Goal: Book appointment/travel/reservation

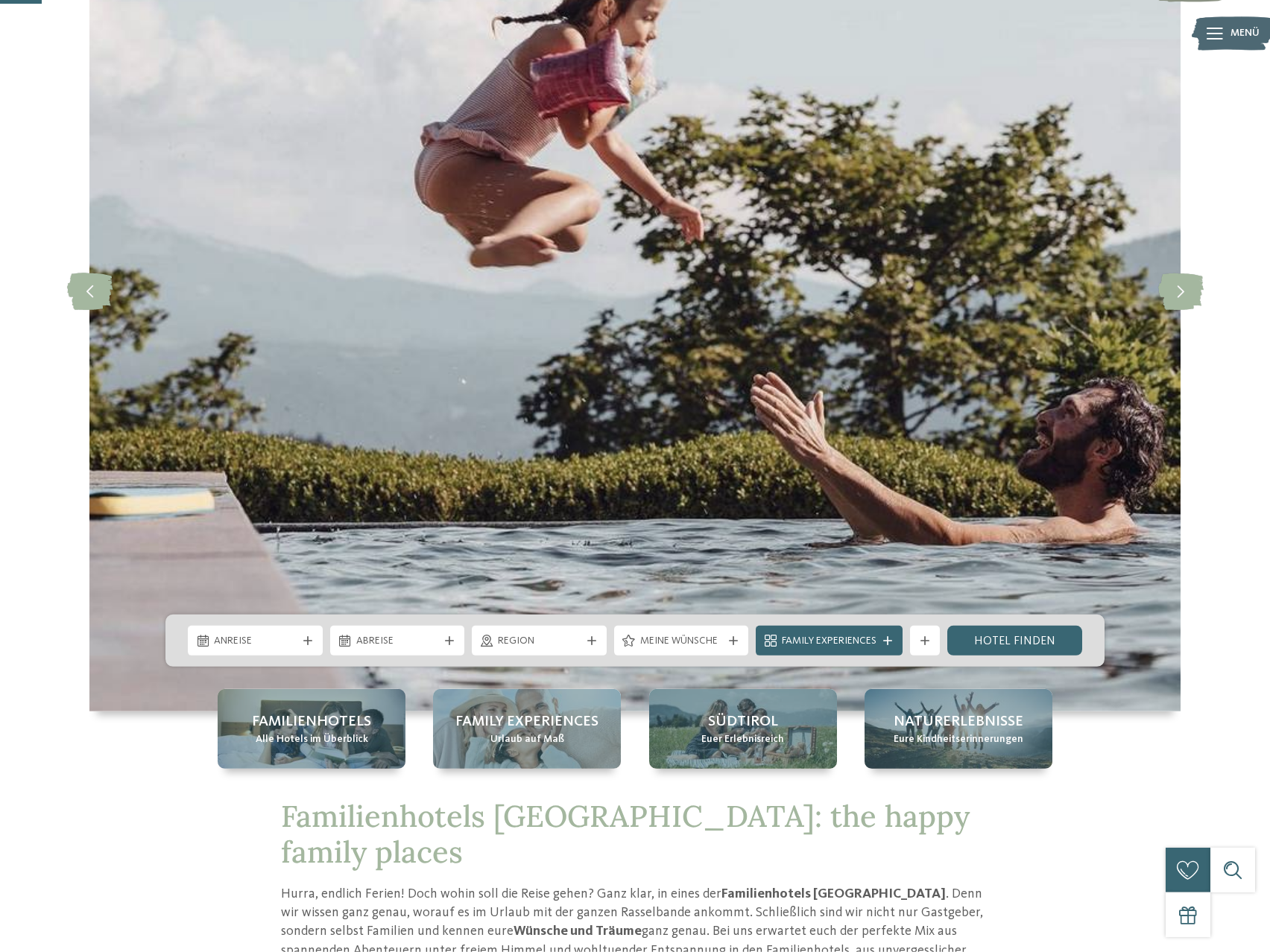
scroll to position [228, 0]
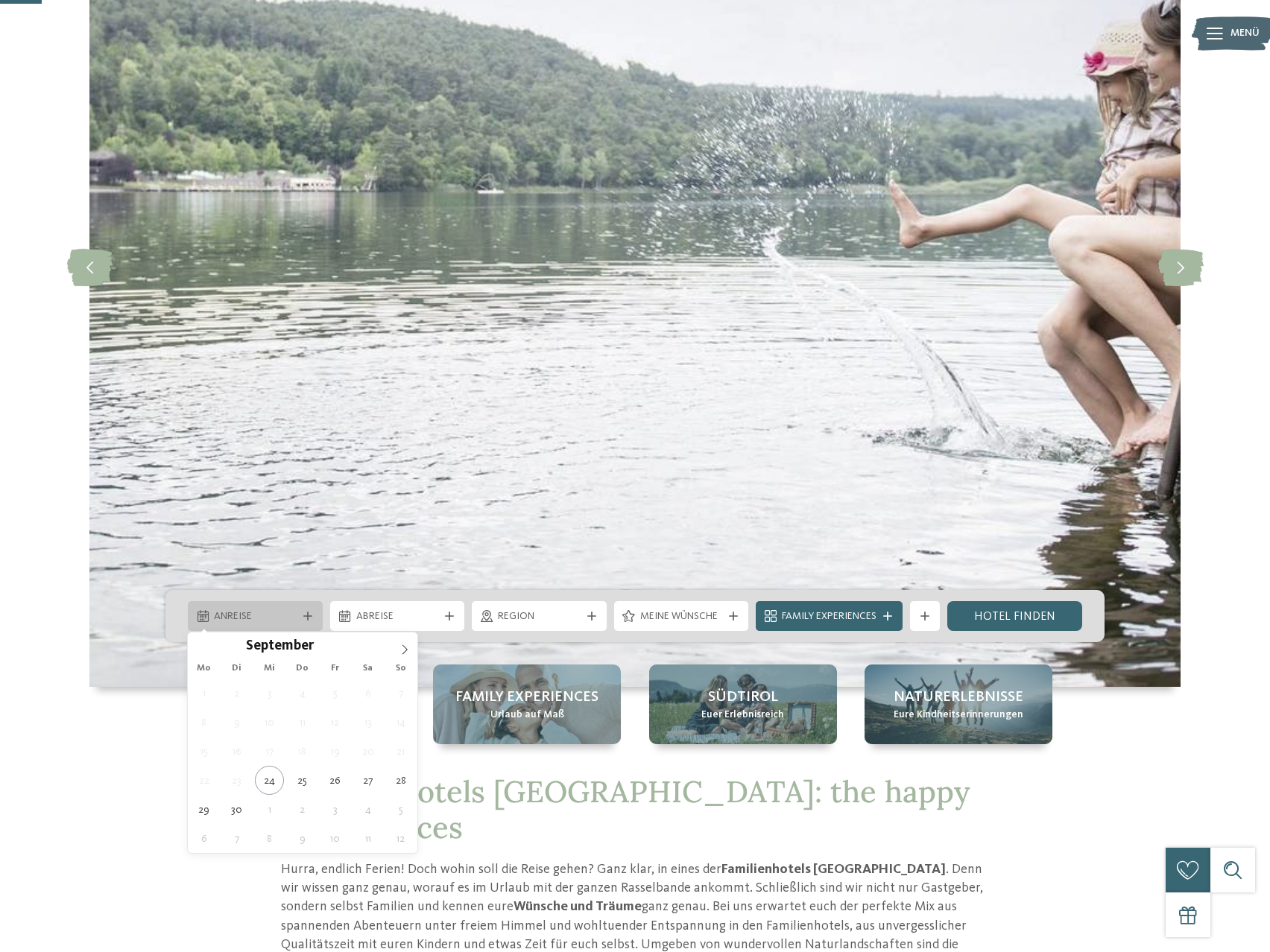
click at [233, 617] on span "Anreise" at bounding box center [255, 617] width 83 height 15
click at [402, 647] on icon at bounding box center [404, 649] width 10 height 10
type input "****"
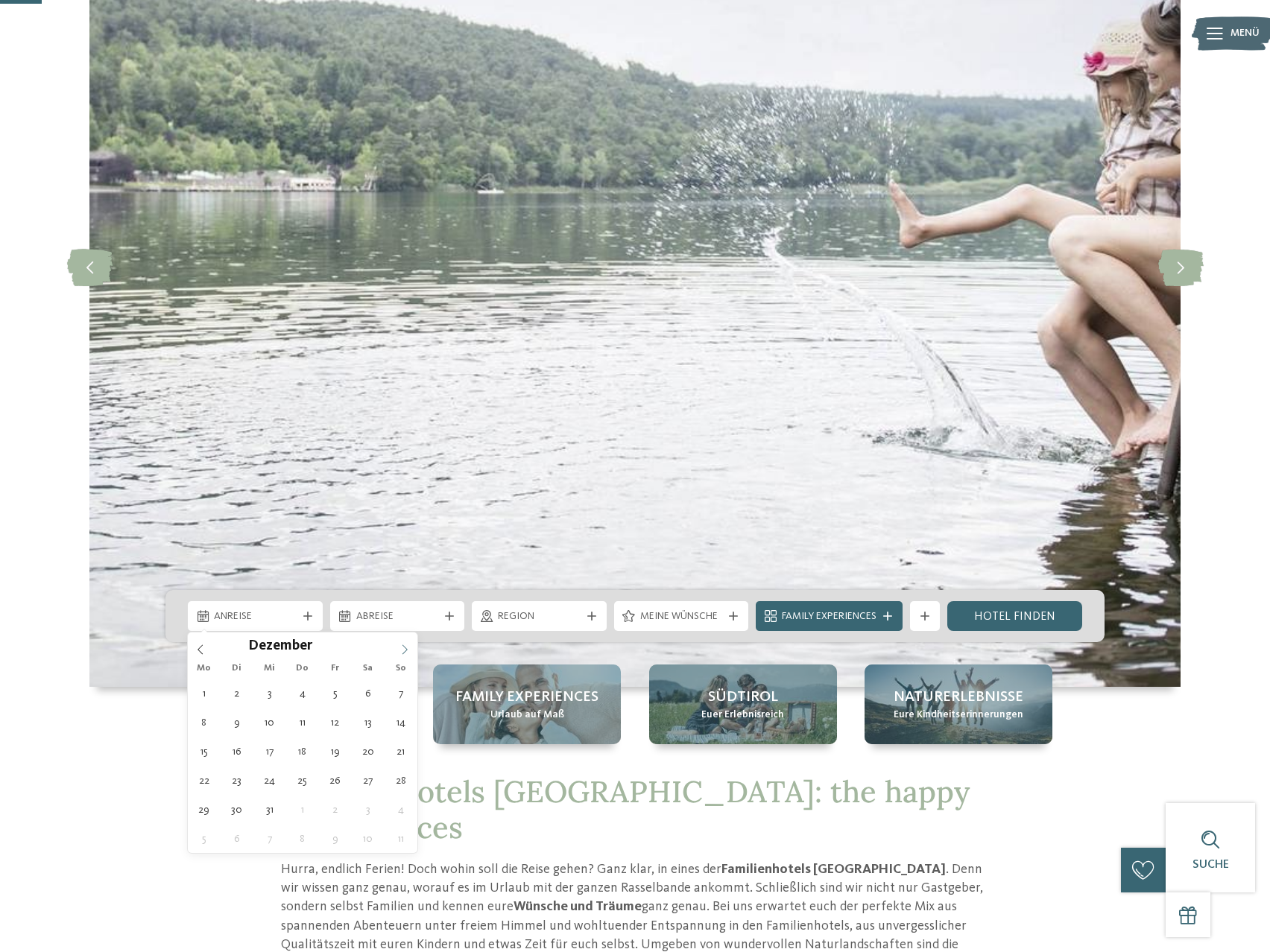
click at [402, 647] on icon at bounding box center [404, 649] width 10 height 10
type div "12.01.2026"
type input "****"
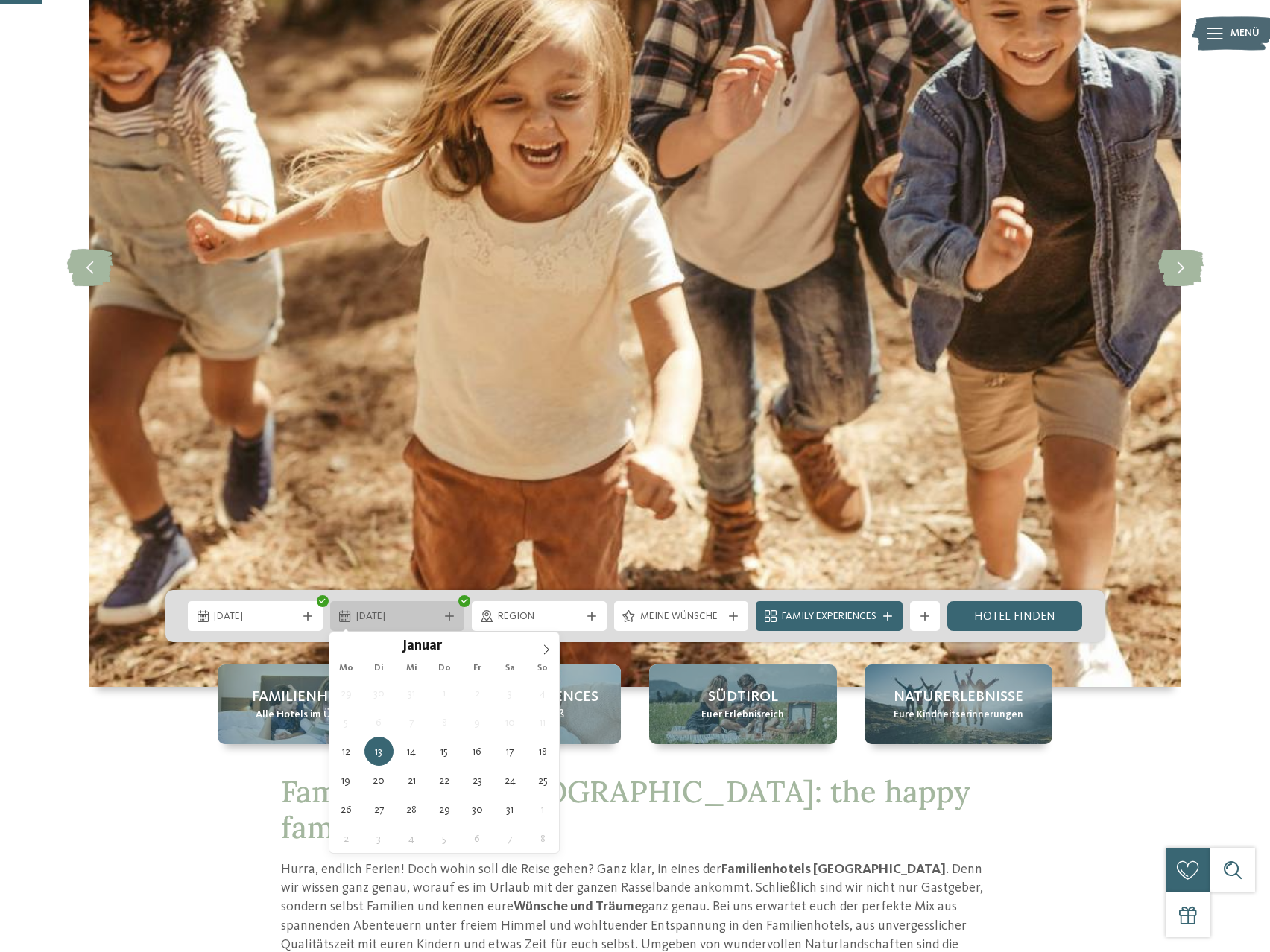
click at [448, 615] on icon at bounding box center [449, 616] width 9 height 9
type div "16.01.2026"
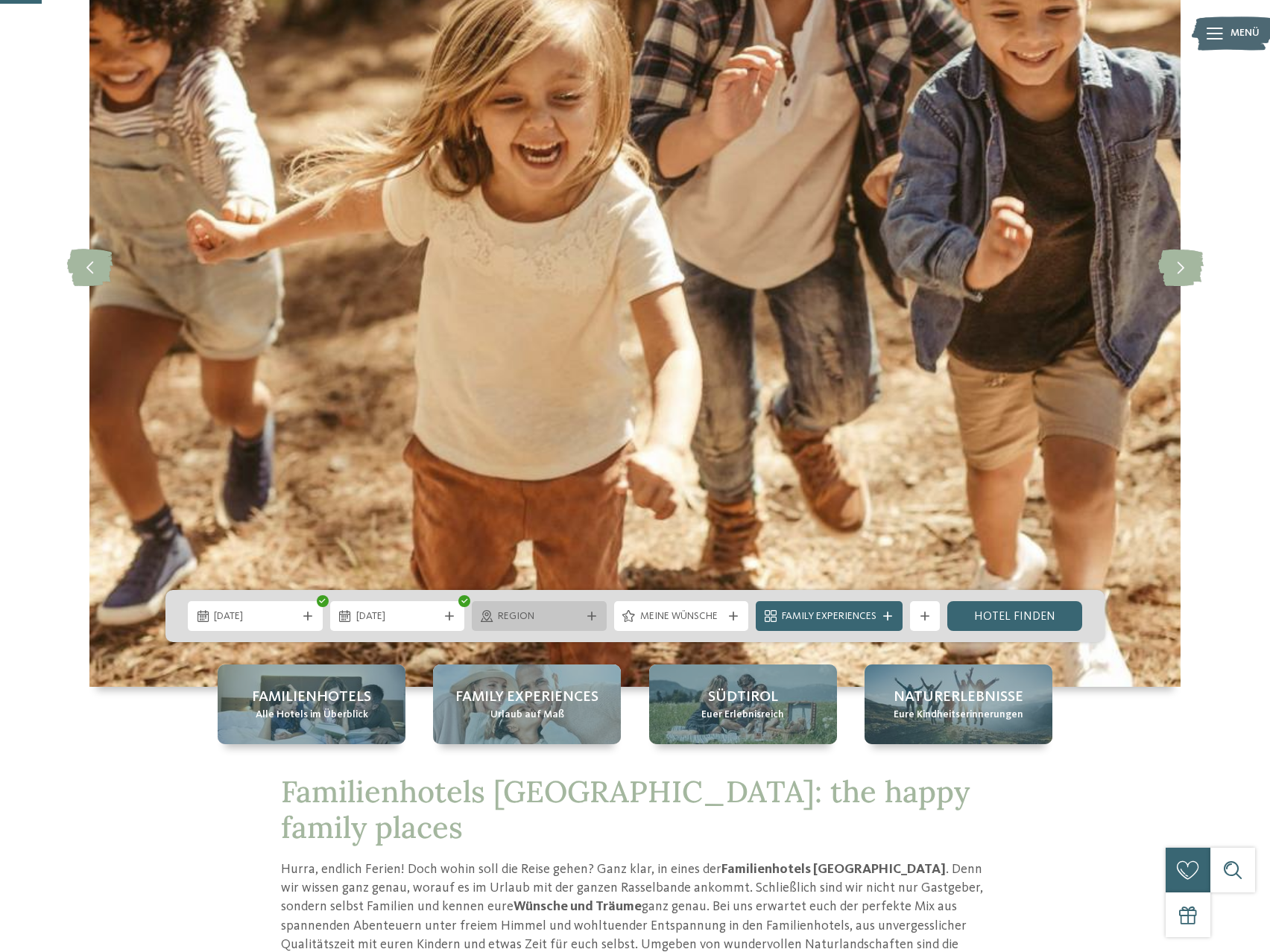
click at [588, 616] on icon at bounding box center [592, 616] width 9 height 9
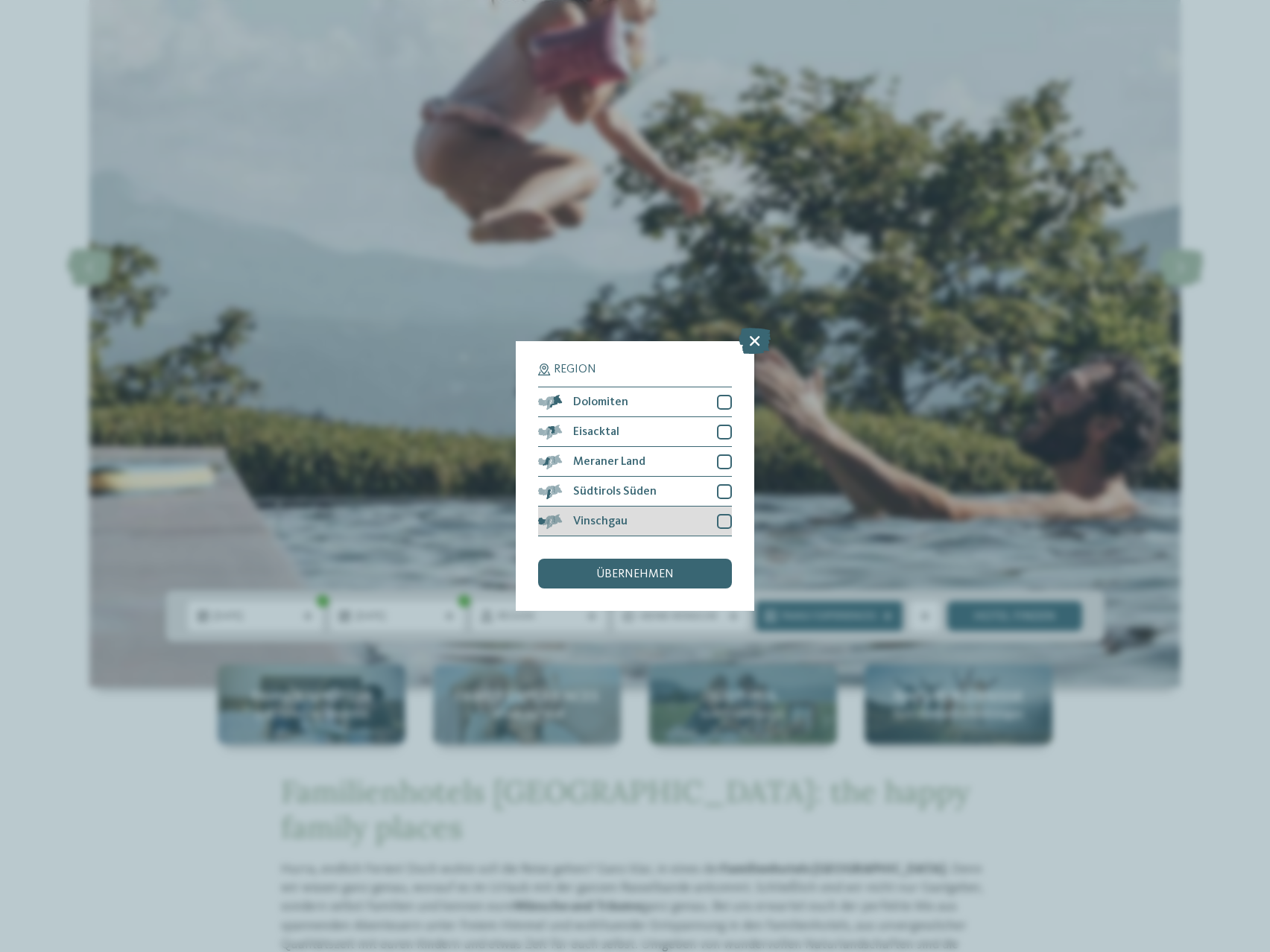
click at [722, 522] on div at bounding box center [725, 522] width 15 height 15
drag, startPoint x: 728, startPoint y: 496, endPoint x: 726, endPoint y: 484, distance: 12.2
click at [728, 495] on div at bounding box center [725, 492] width 15 height 15
click at [726, 464] on div at bounding box center [725, 462] width 15 height 15
click at [723, 434] on div at bounding box center [725, 432] width 15 height 15
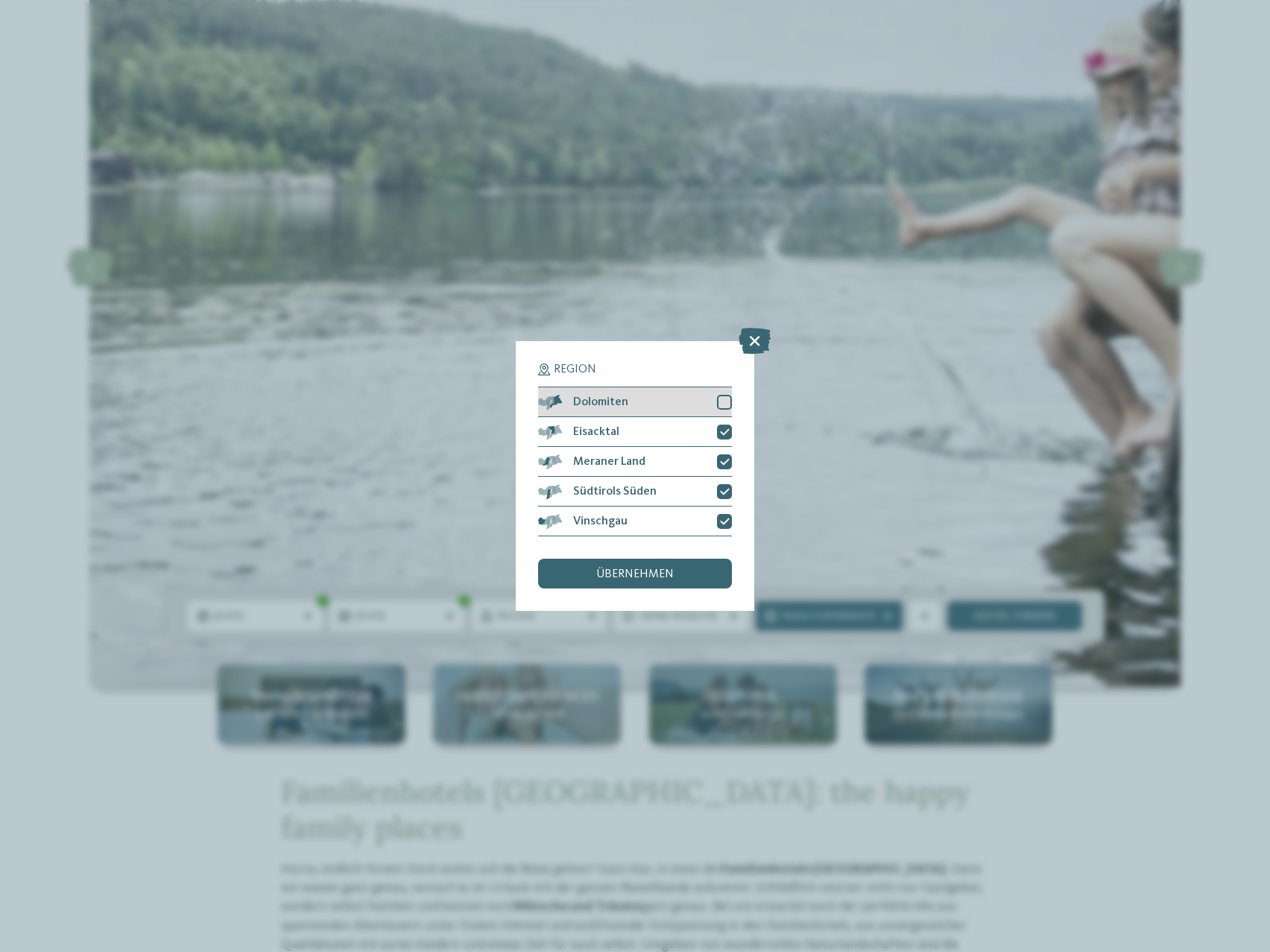
click at [728, 399] on div at bounding box center [725, 402] width 15 height 15
click at [675, 577] on div "übernehmen" at bounding box center [634, 573] width 193 height 30
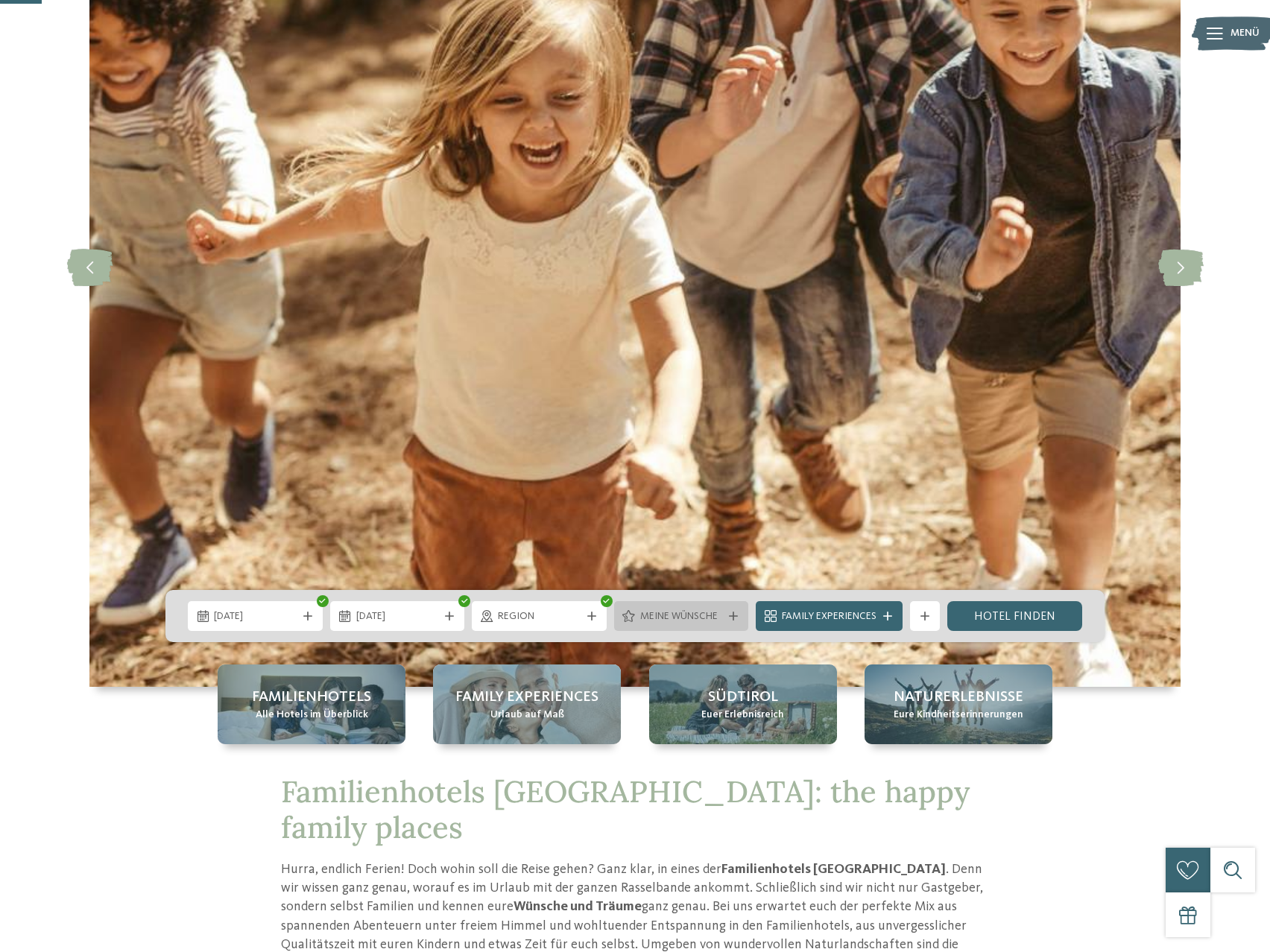
click at [691, 613] on span "Meine Wünsche" at bounding box center [681, 617] width 83 height 15
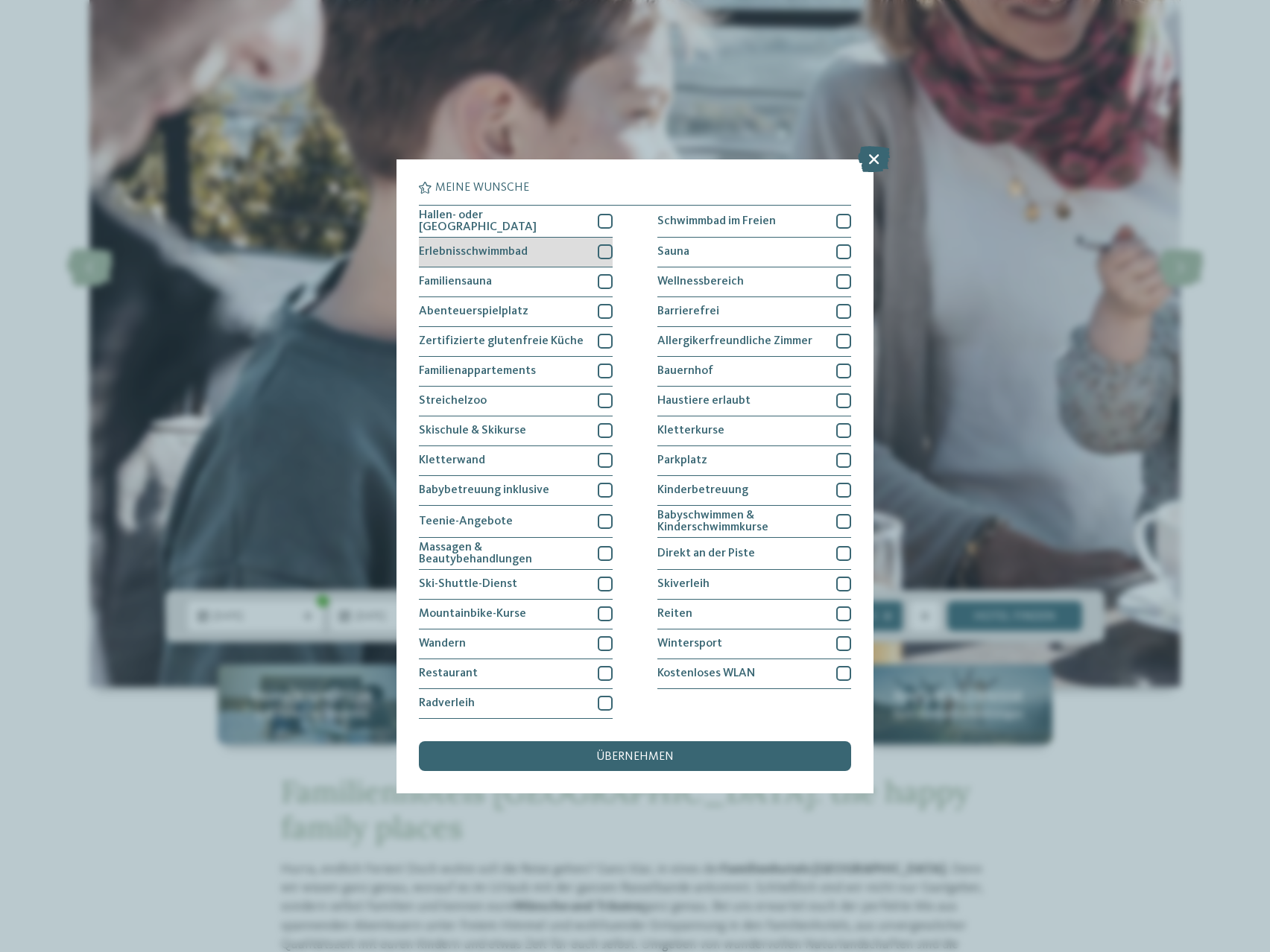
click at [552, 248] on div "Erlebnisschwimmbad" at bounding box center [515, 253] width 193 height 30
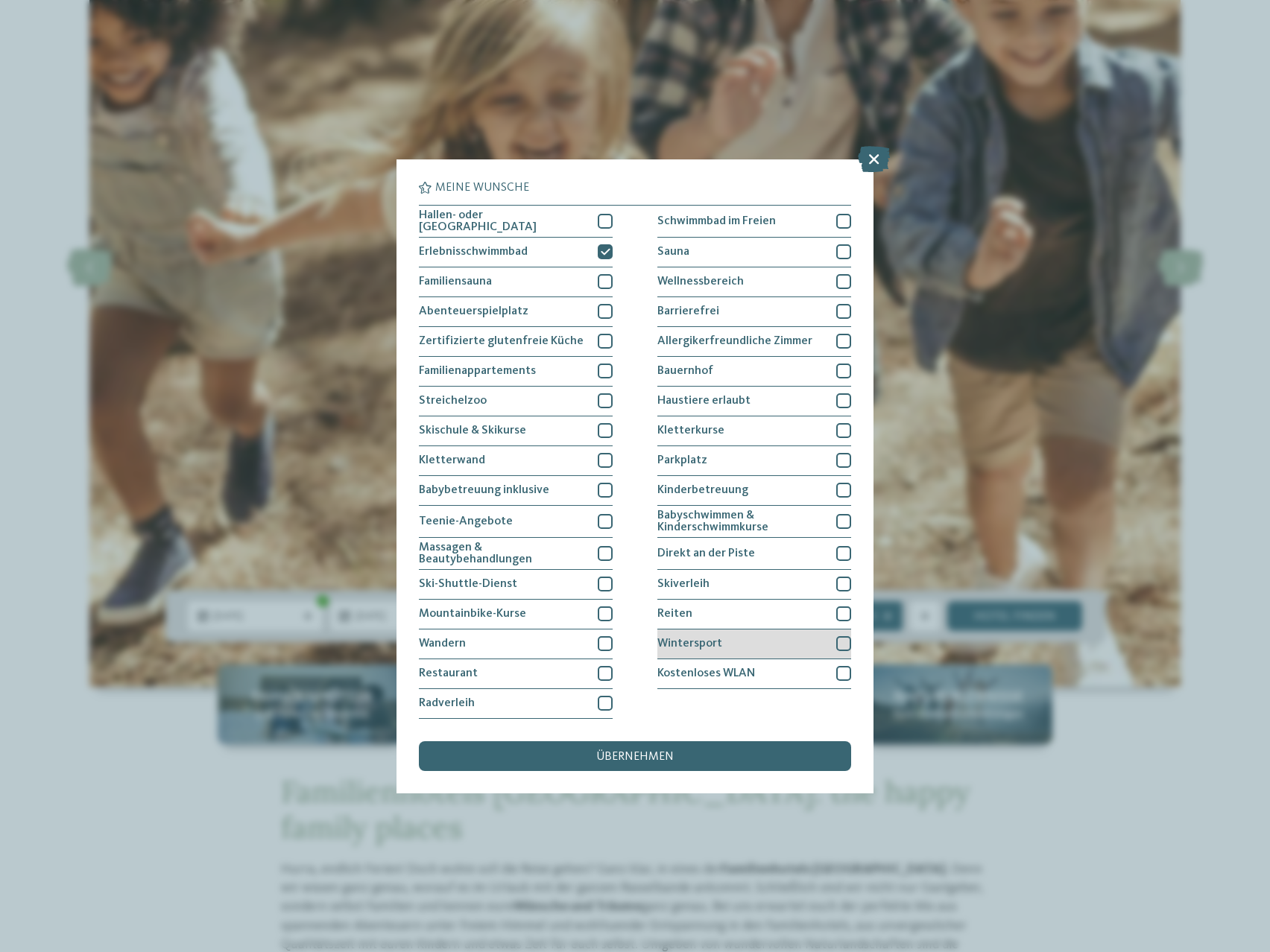
click at [731, 639] on div "Wintersport" at bounding box center [754, 644] width 193 height 30
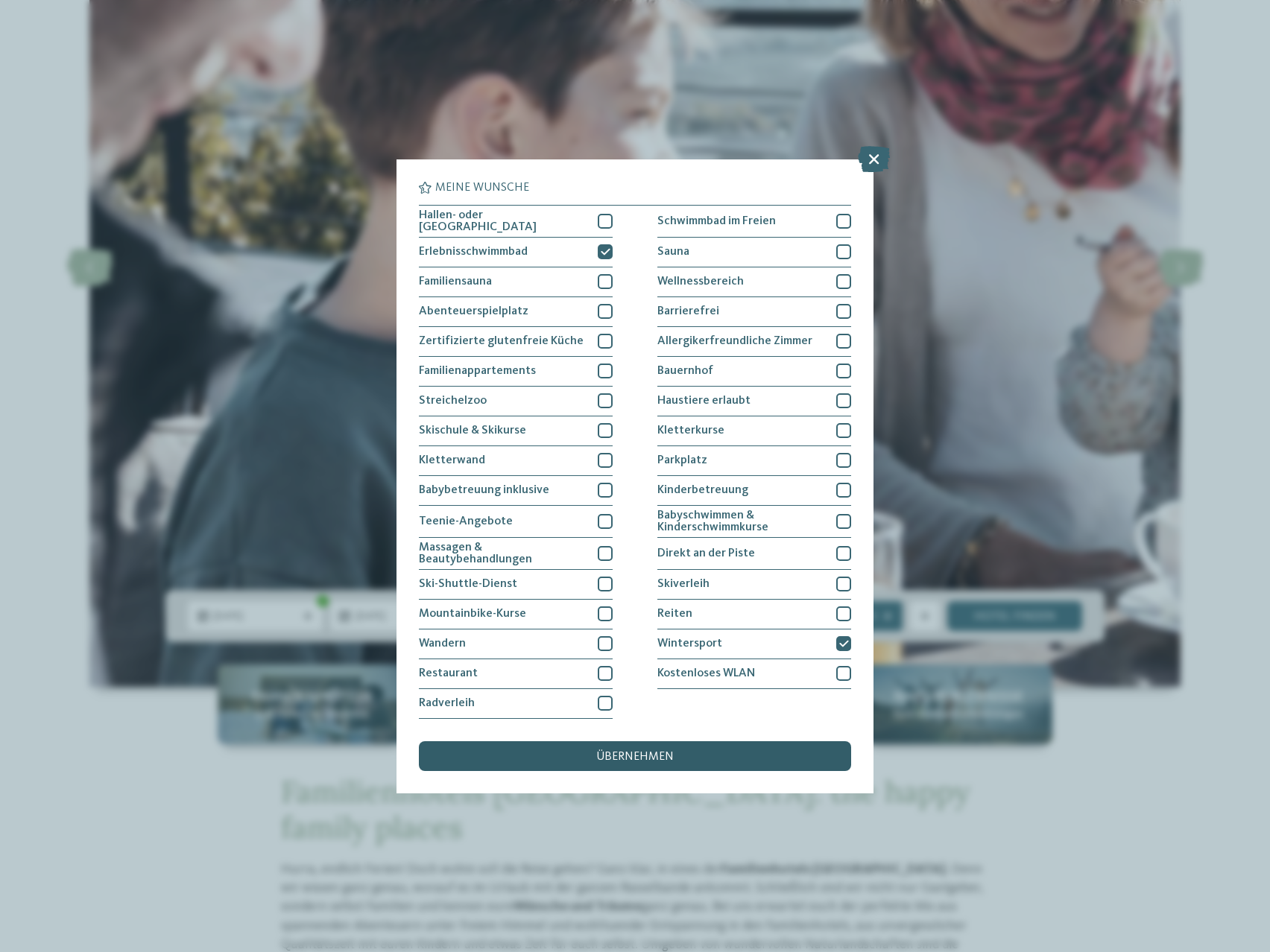
click at [579, 747] on div "übernehmen" at bounding box center [634, 756] width 432 height 30
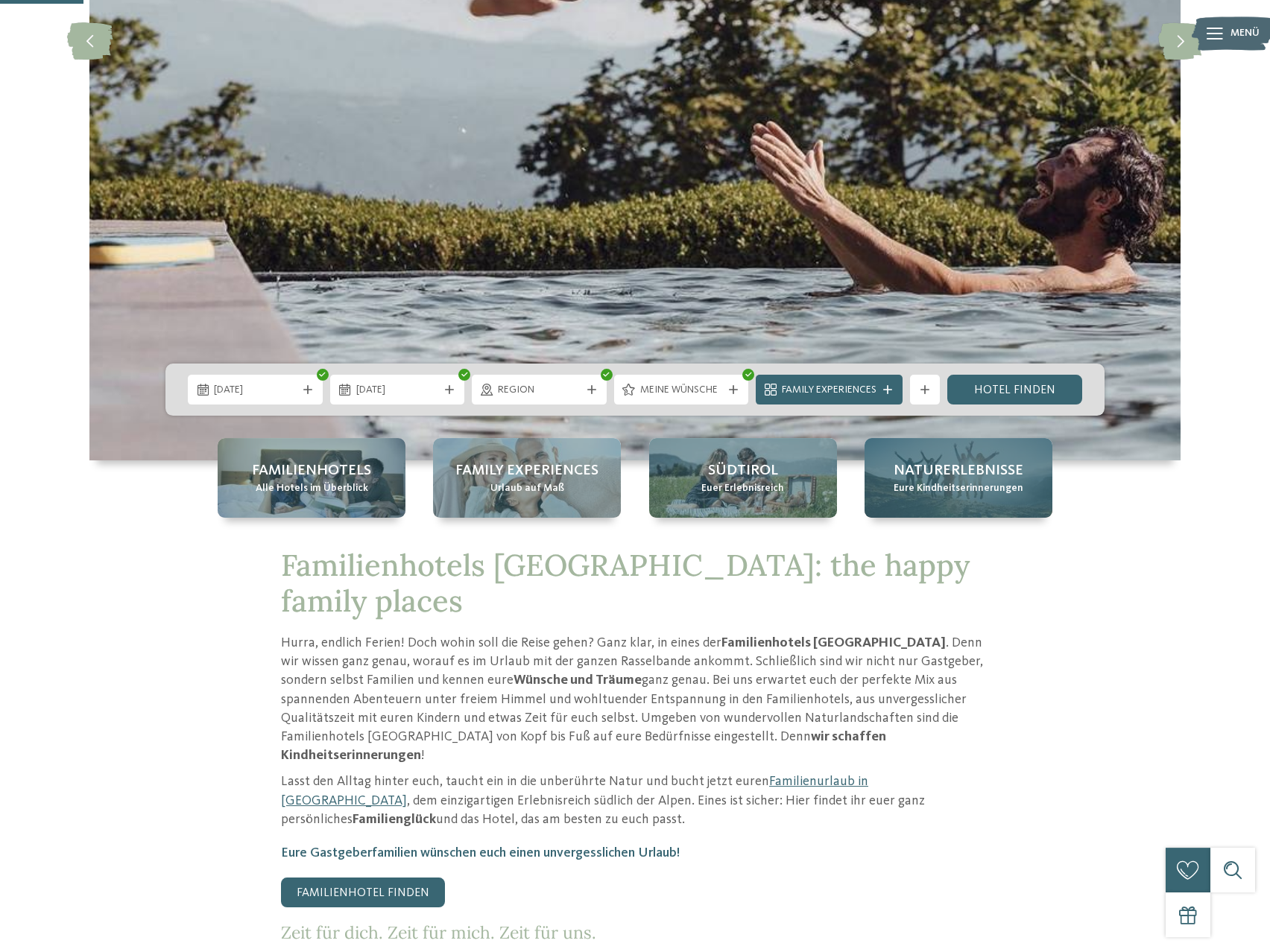
scroll to position [455, 0]
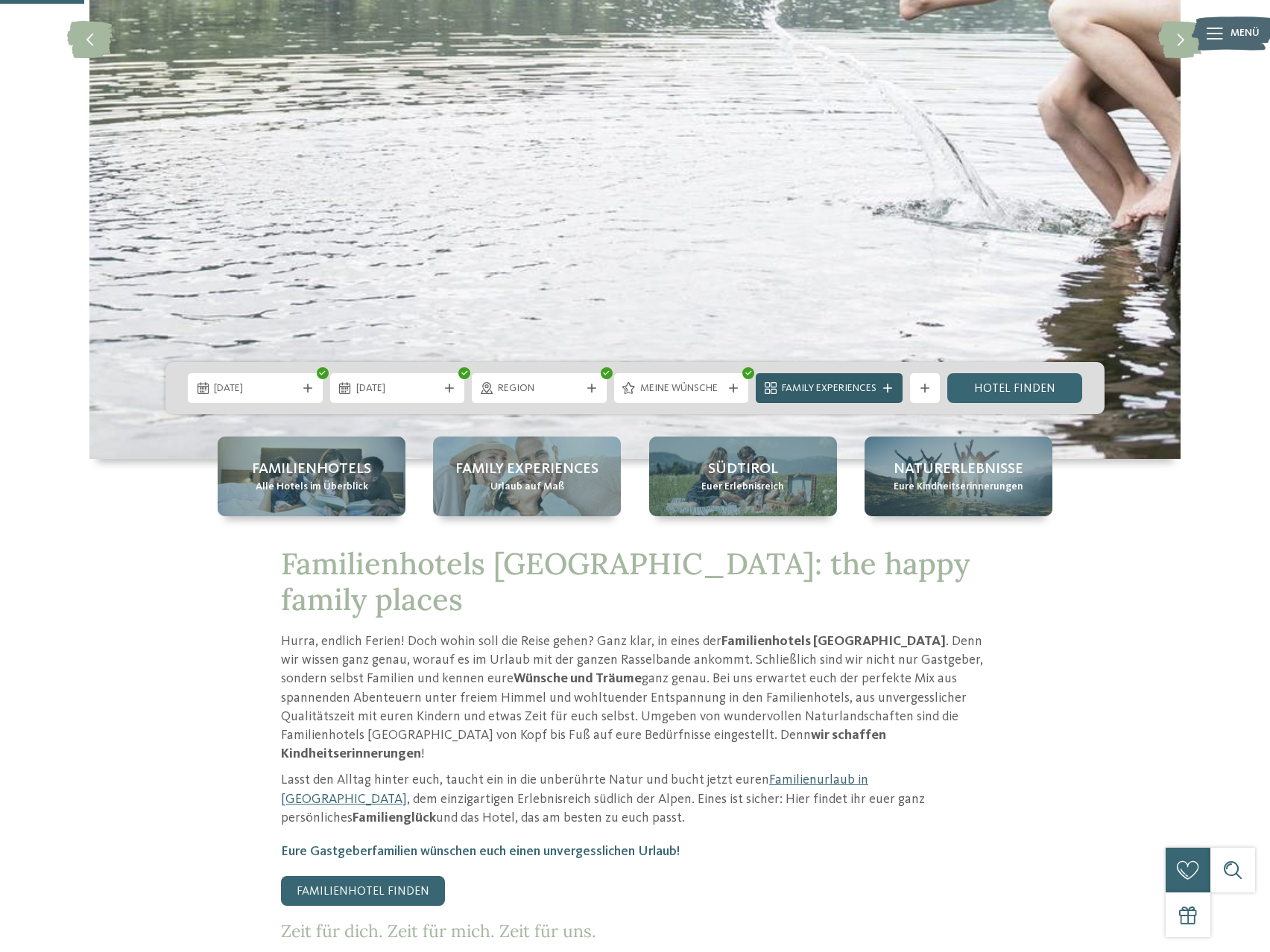
click at [868, 384] on span "Family Experiences" at bounding box center [828, 389] width 94 height 15
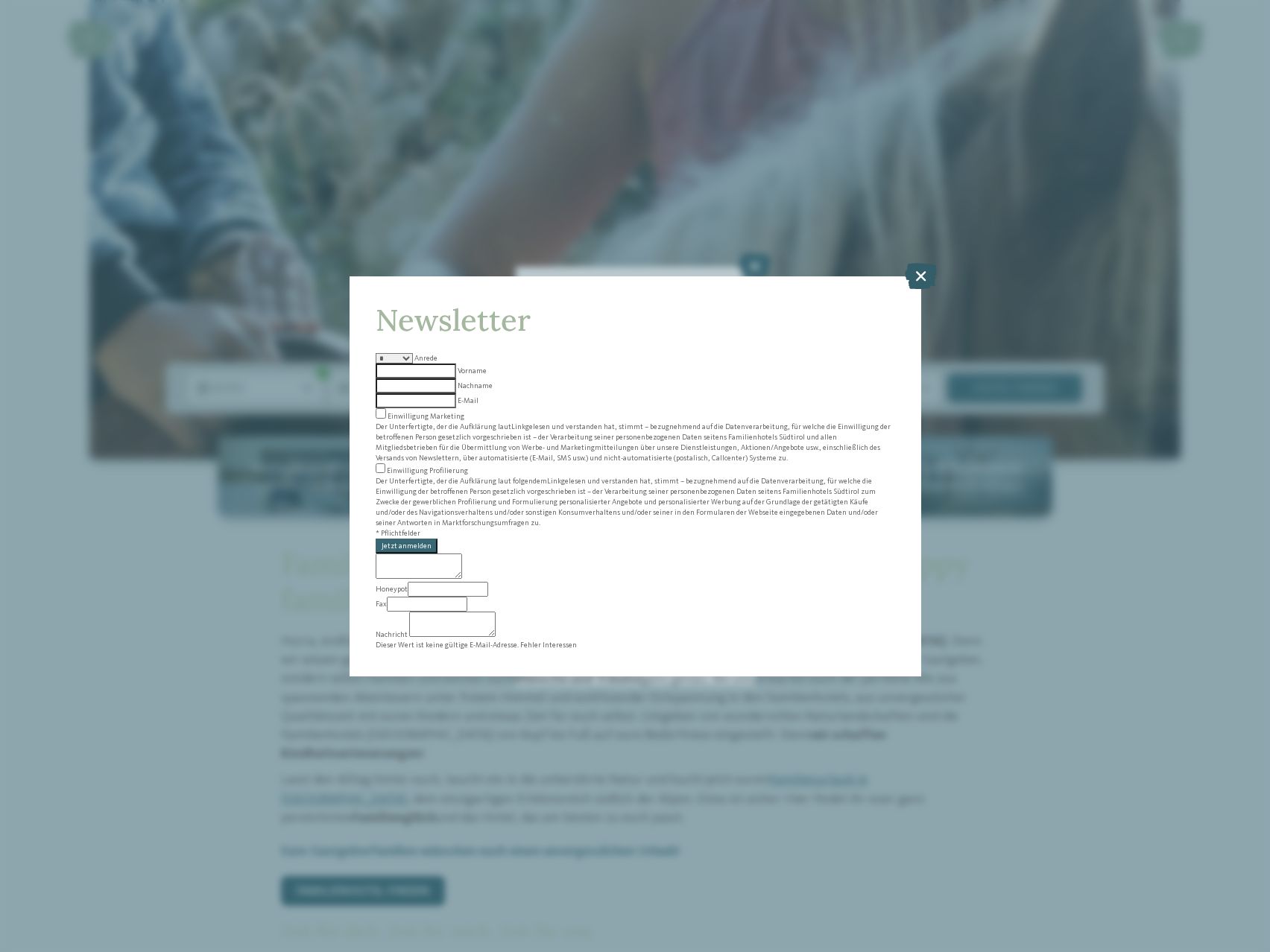
click at [920, 288] on icon at bounding box center [921, 275] width 32 height 26
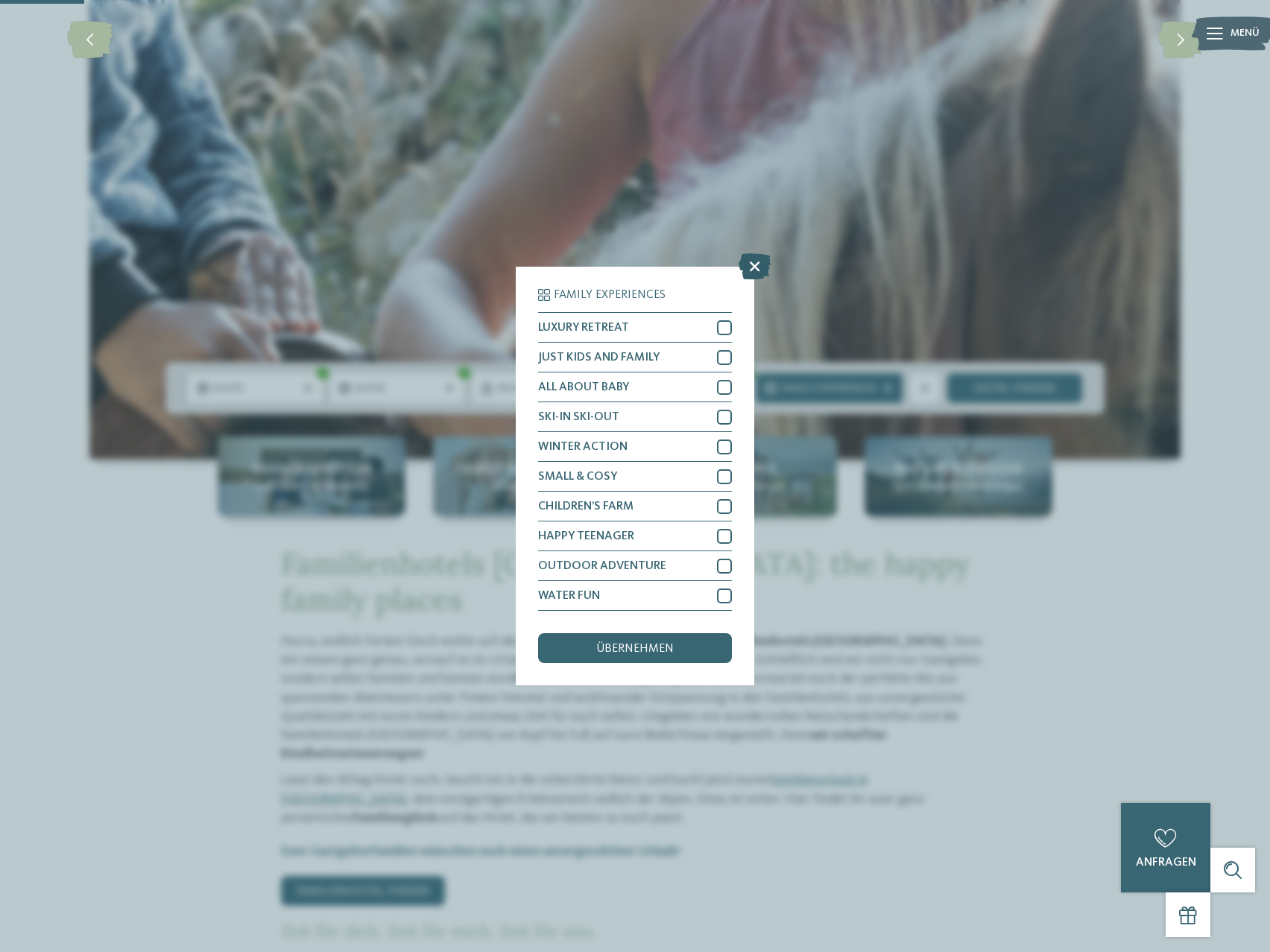
click at [751, 259] on icon at bounding box center [755, 266] width 32 height 26
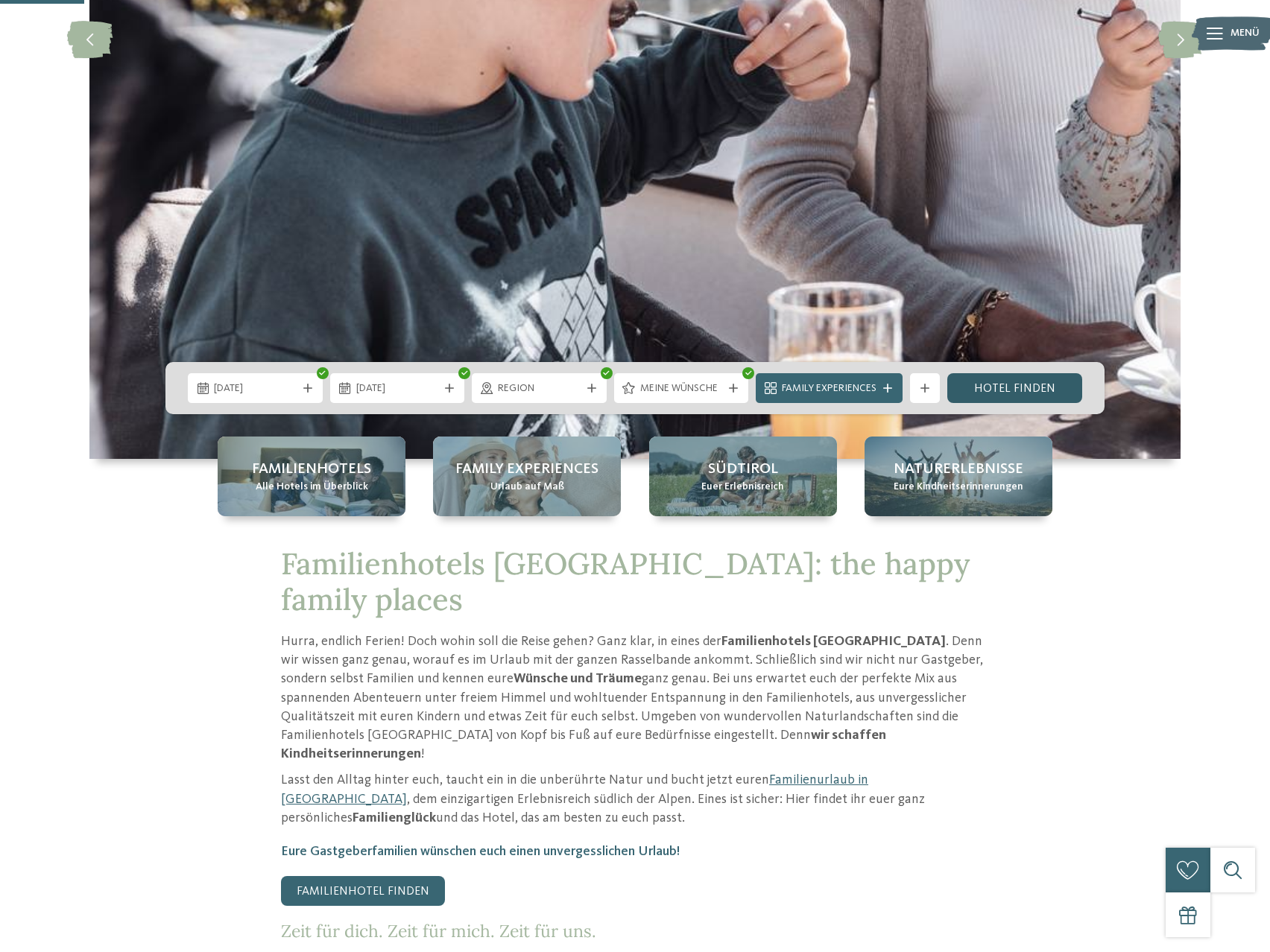
click at [1014, 396] on link "Hotel finden" at bounding box center [1014, 388] width 134 height 30
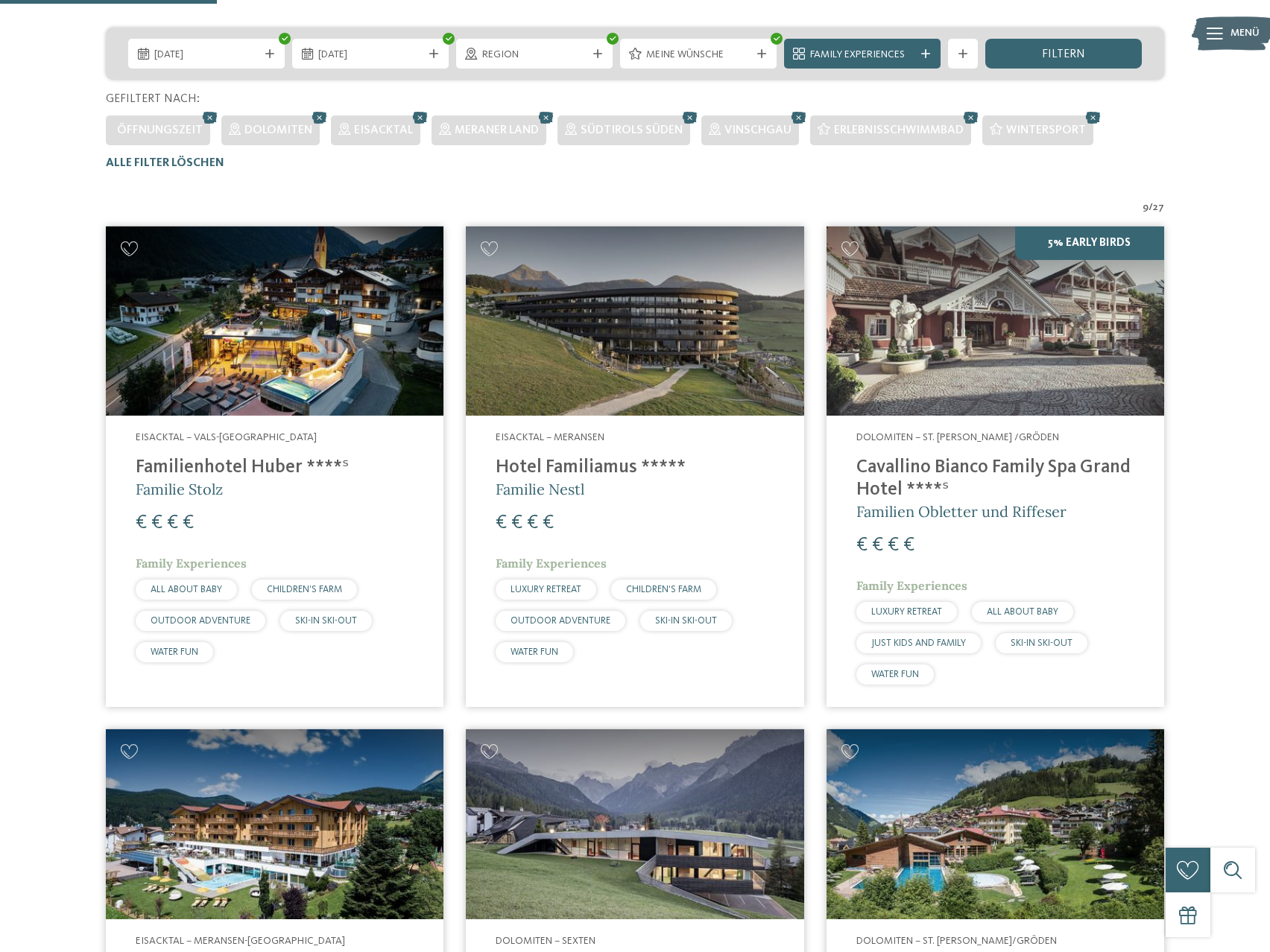
scroll to position [323, 0]
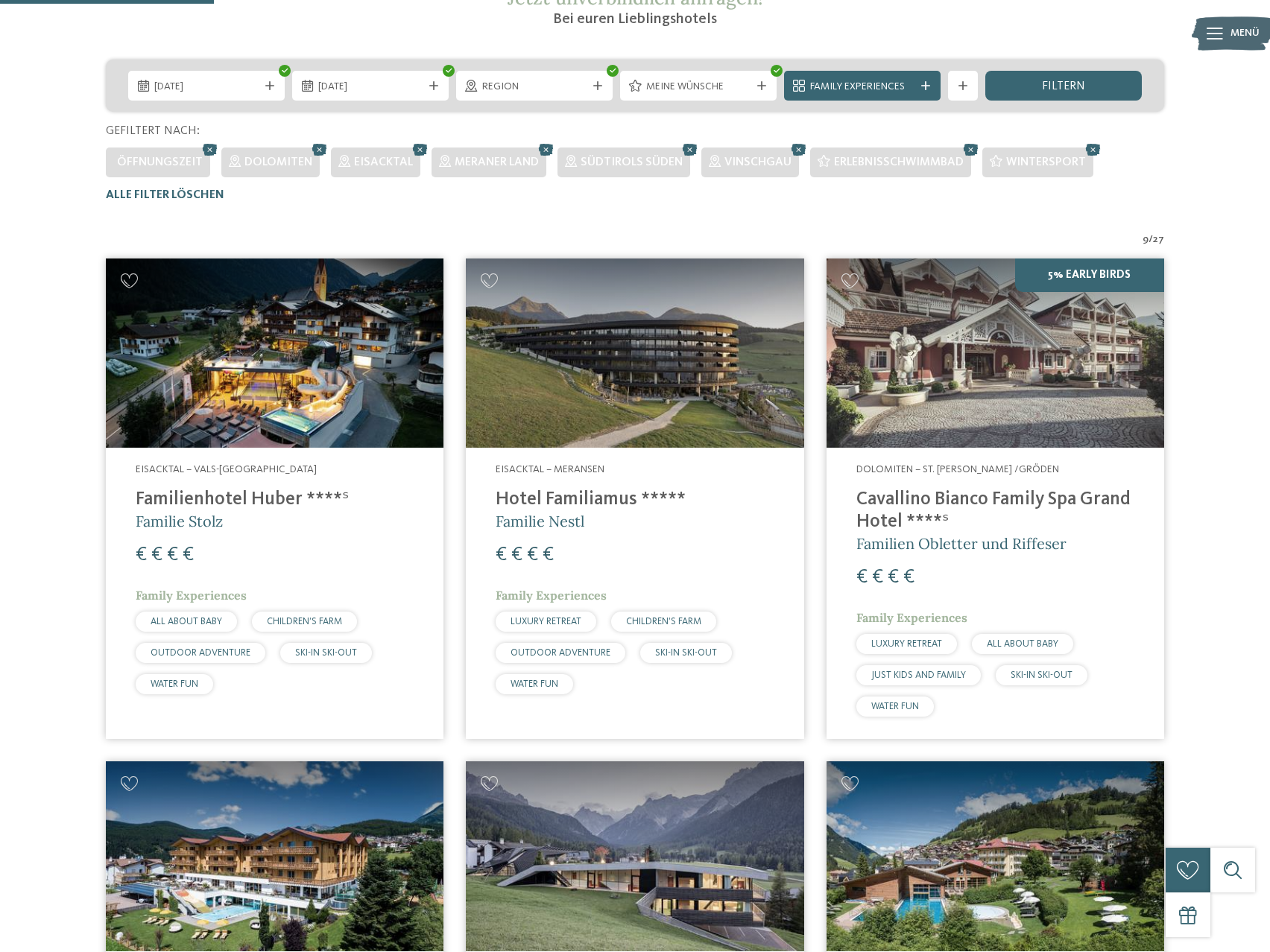
click at [203, 501] on h4 "Familienhotel Huber ****ˢ" at bounding box center [275, 499] width 278 height 22
